Goal: Find specific page/section: Find specific page/section

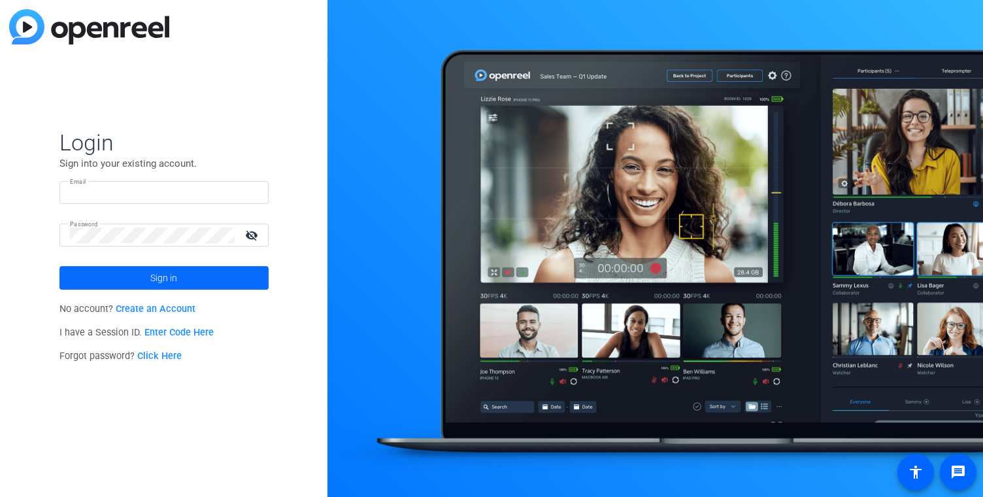
type input "[EMAIL_ADDRESS][PERSON_NAME][DOMAIN_NAME]"
click at [206, 280] on span at bounding box center [163, 277] width 209 height 31
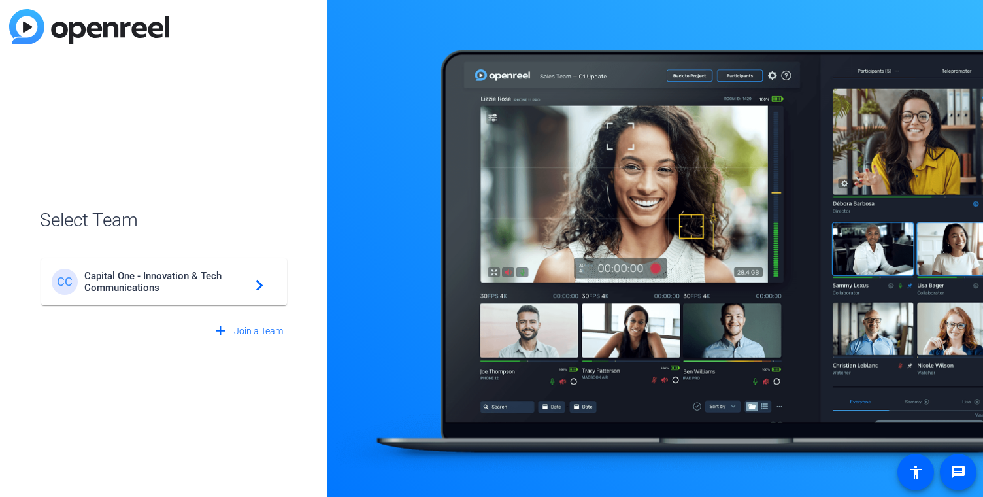
click at [206, 280] on span "Capital One - Innovation & Tech Communications" at bounding box center [165, 282] width 163 height 24
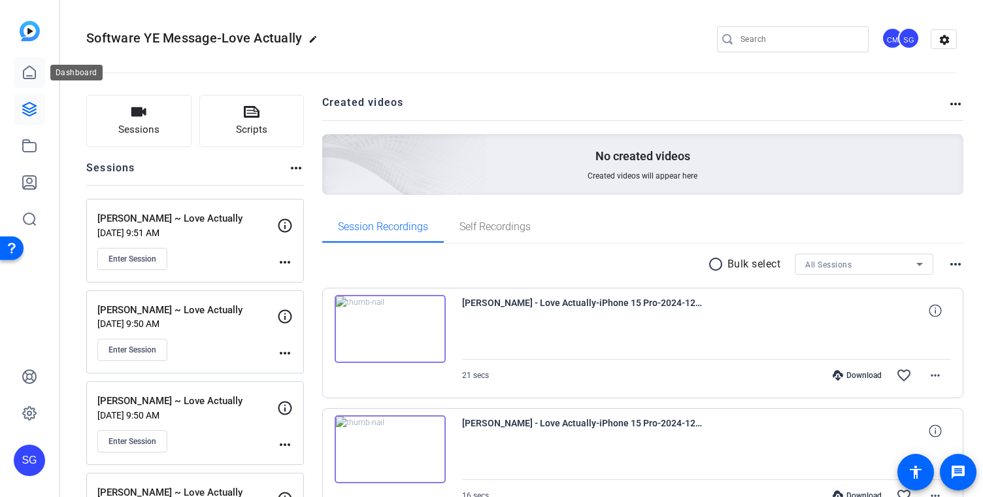
click at [33, 80] on link at bounding box center [29, 72] width 31 height 31
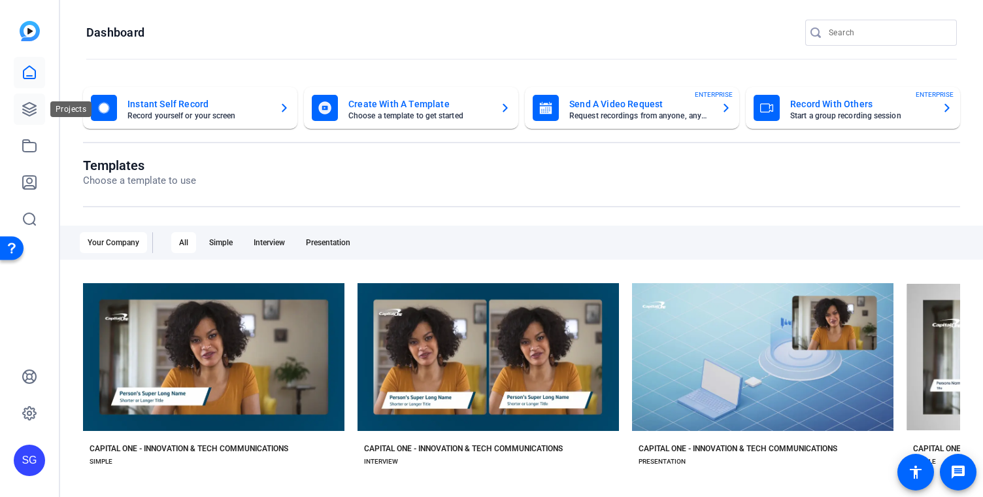
click at [29, 118] on link at bounding box center [29, 108] width 31 height 31
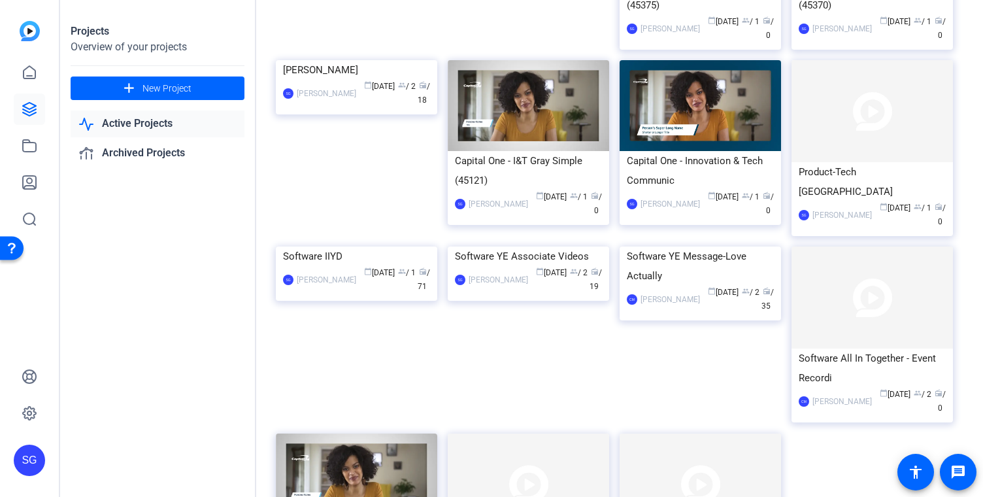
scroll to position [557, 0]
